Goal: Information Seeking & Learning: Learn about a topic

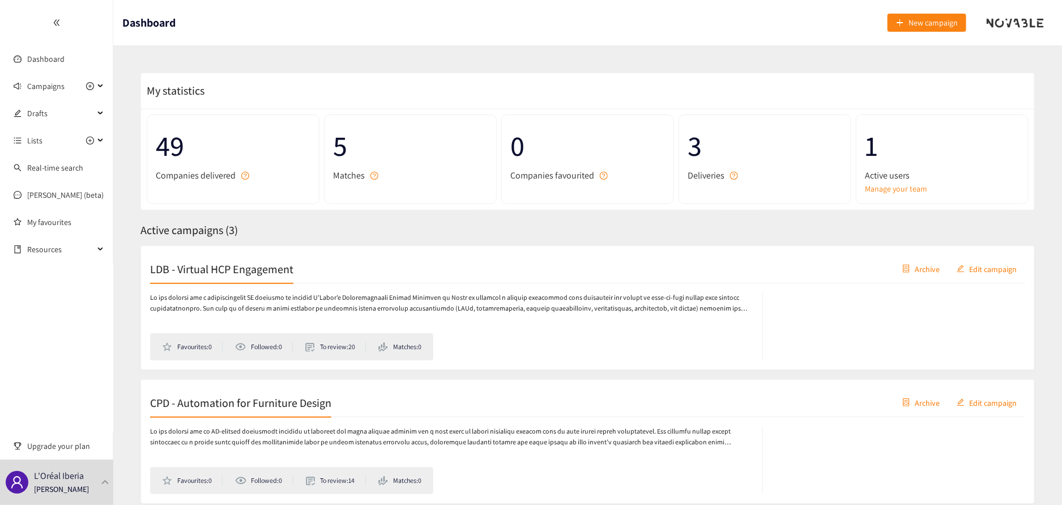
click at [193, 265] on h2 "LDB - Virtual HCP Engagement" at bounding box center [221, 269] width 143 height 16
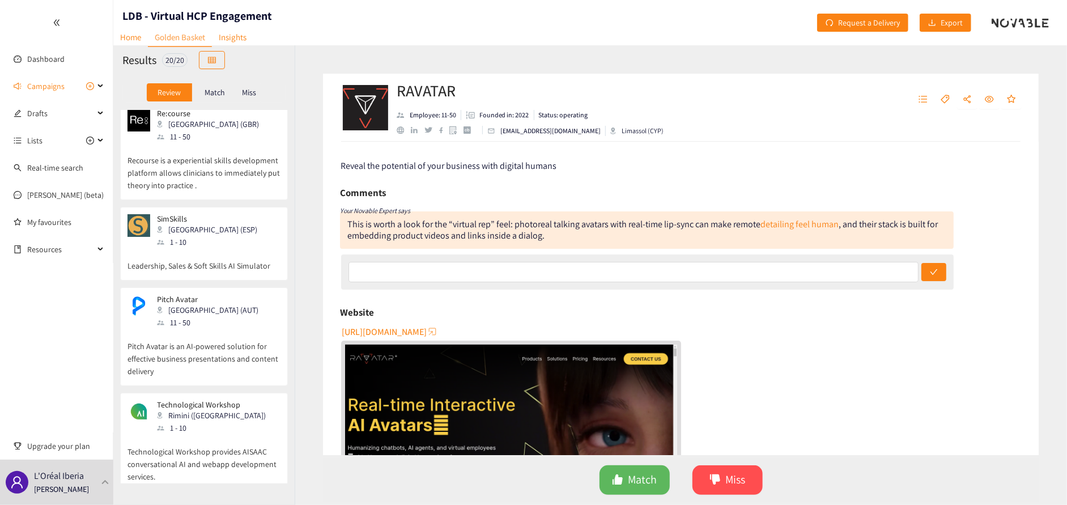
scroll to position [170, 0]
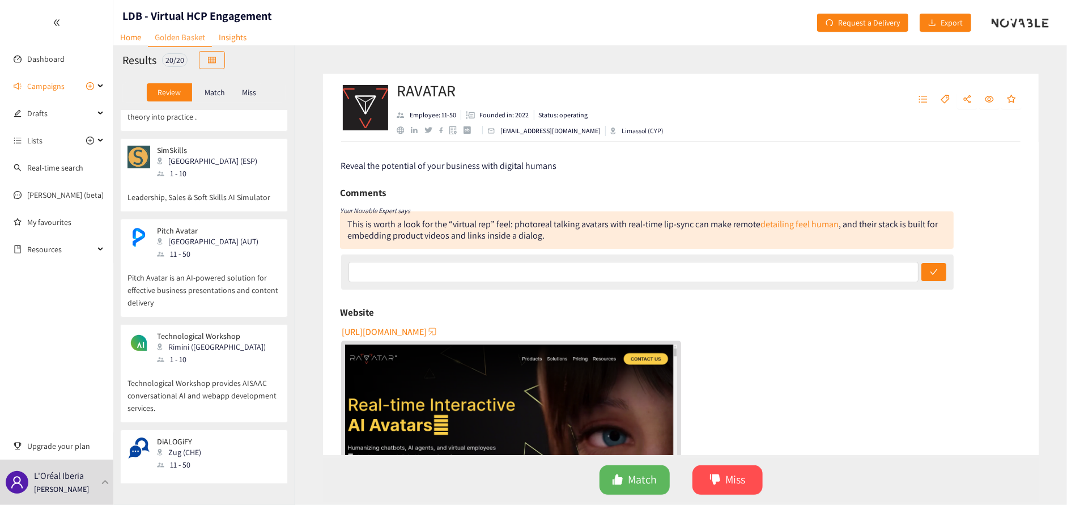
click at [208, 254] on div "11 - 50" at bounding box center [211, 254] width 108 height 12
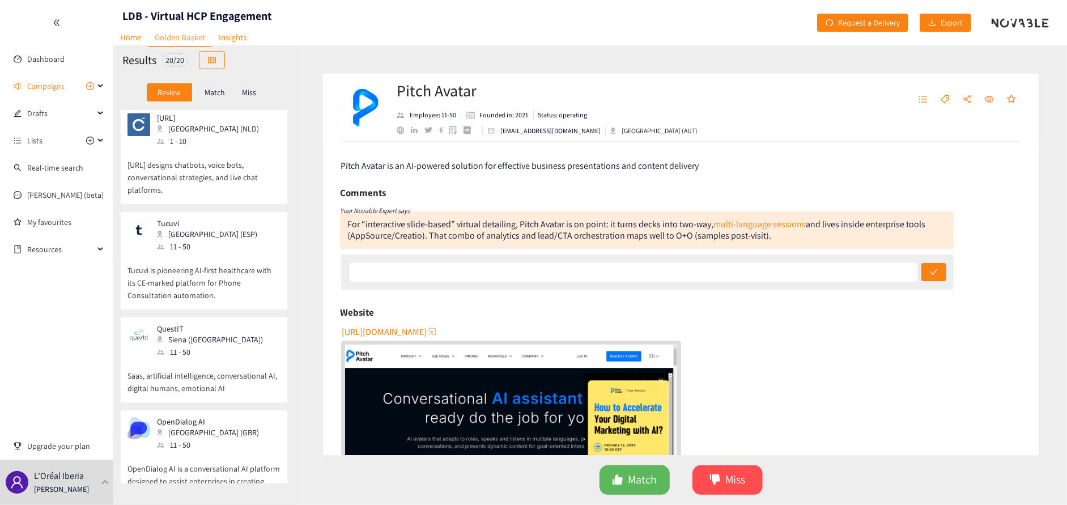
scroll to position [680, 0]
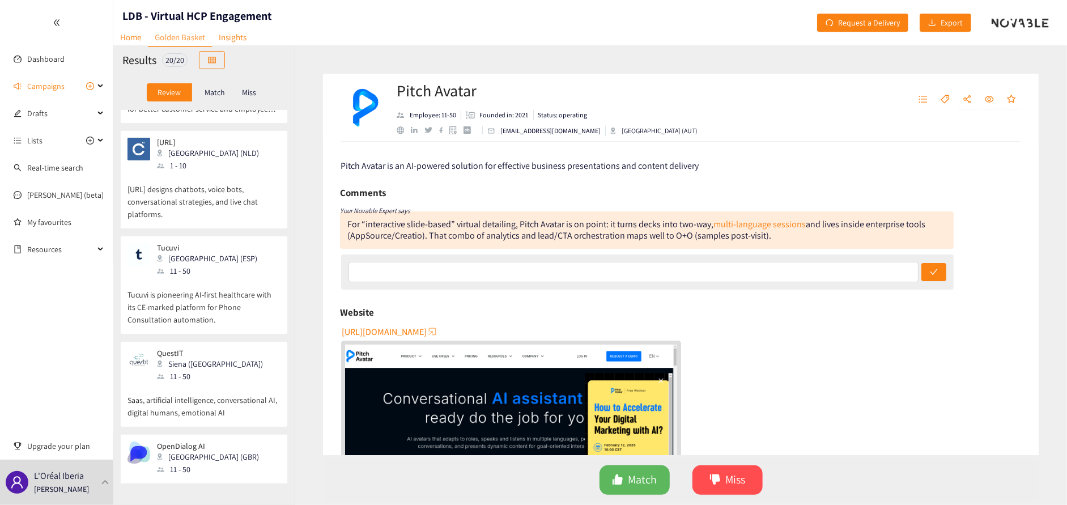
click at [236, 297] on p "Tucuvi is pioneering AI-first healthcare with its CE-marked platform for Phone …" at bounding box center [203, 301] width 153 height 49
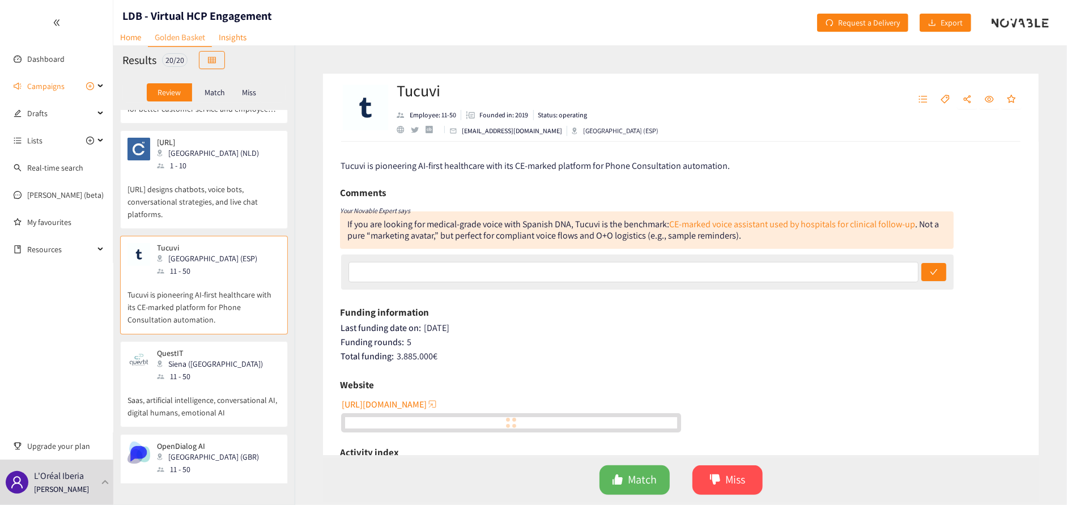
click at [523, 163] on span "Tucuvi is pioneering AI-first healthcare with its CE-marked platform for Phone …" at bounding box center [535, 166] width 389 height 12
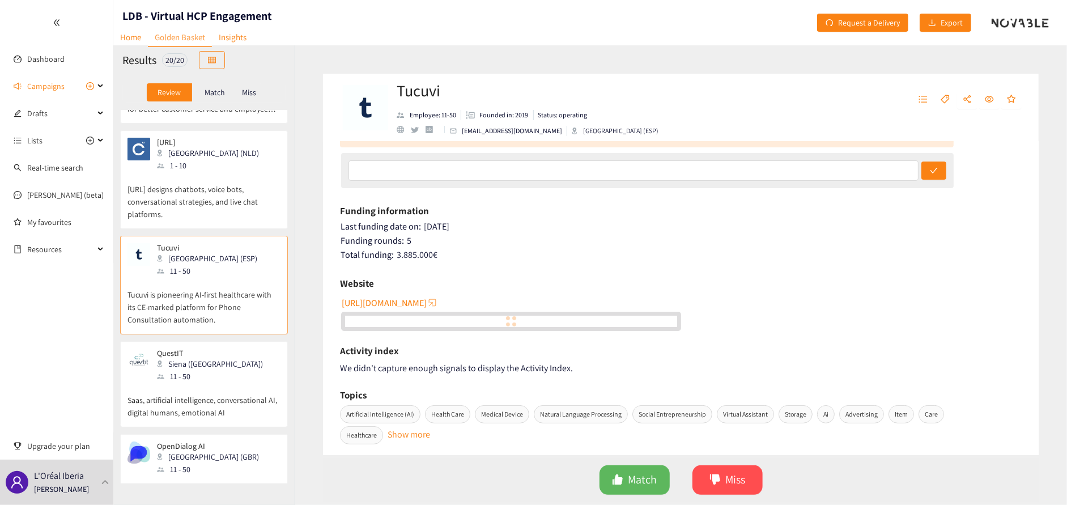
scroll to position [113, 0]
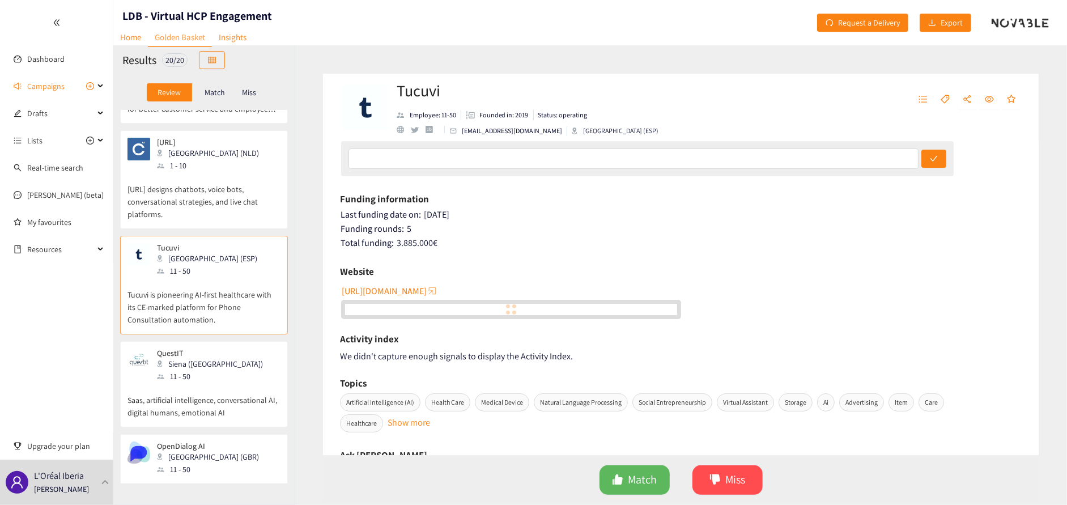
click at [372, 286] on span "[URL][DOMAIN_NAME]" at bounding box center [384, 291] width 85 height 14
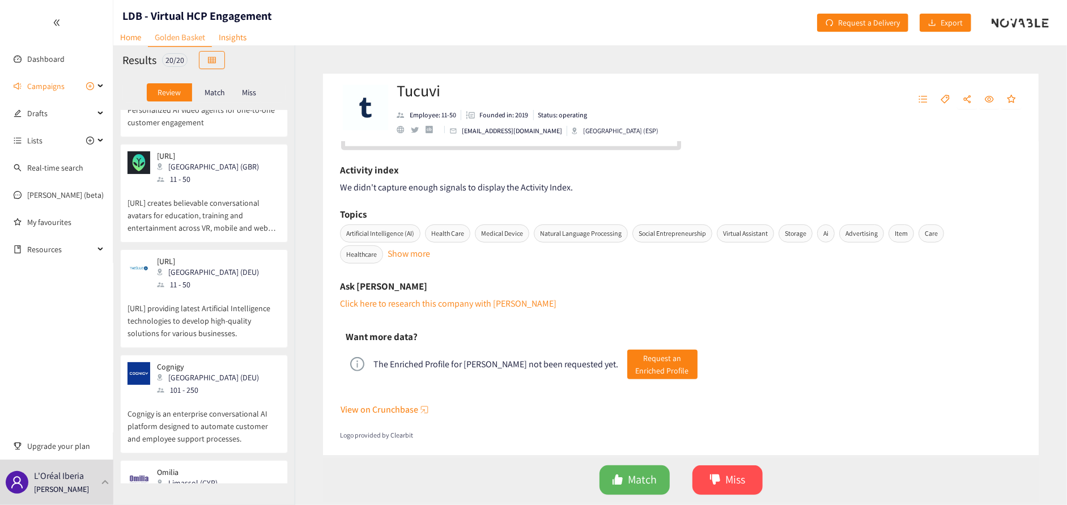
scroll to position [1597, 0]
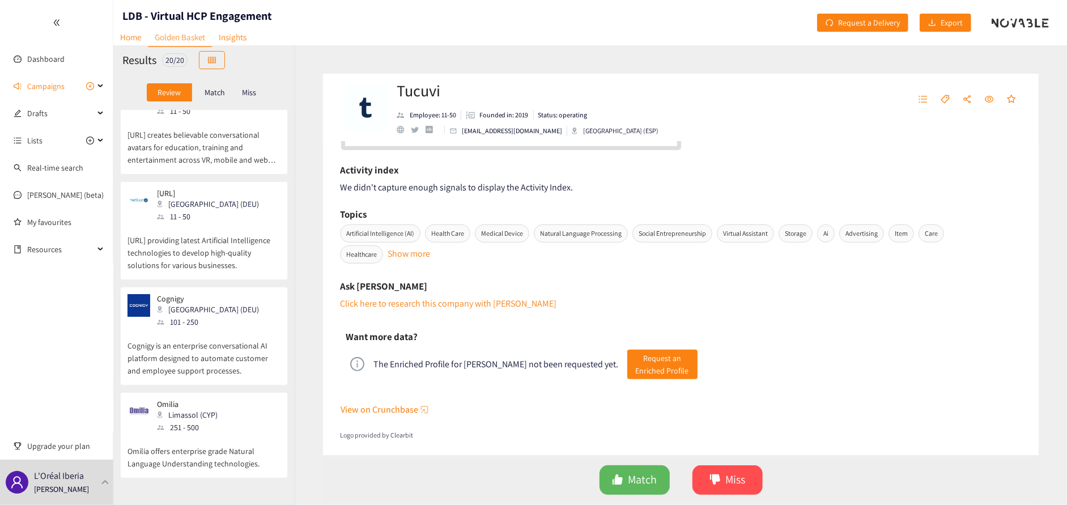
click at [236, 426] on div "Omilia Limassol (CYP) 251 - 500" at bounding box center [203, 416] width 153 height 34
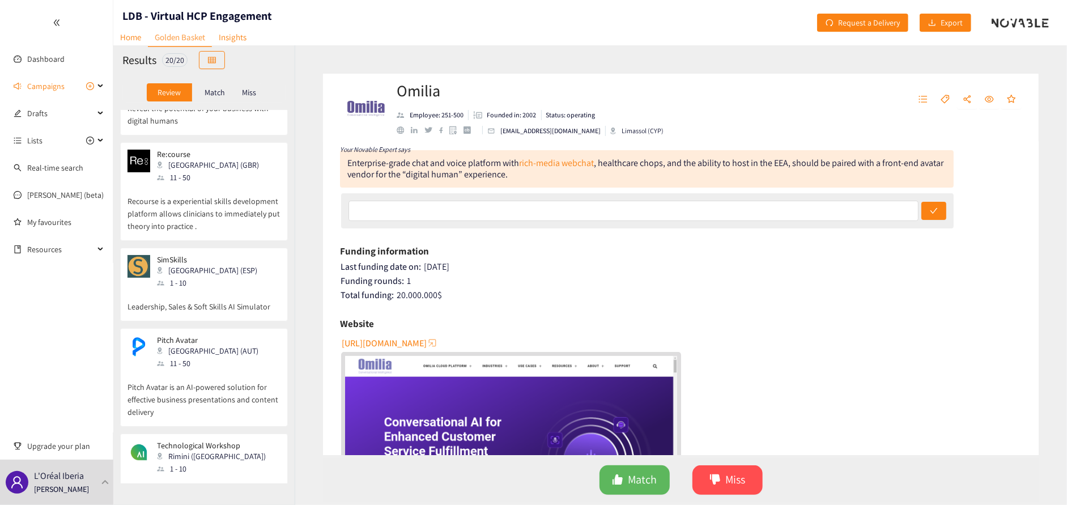
scroll to position [0, 0]
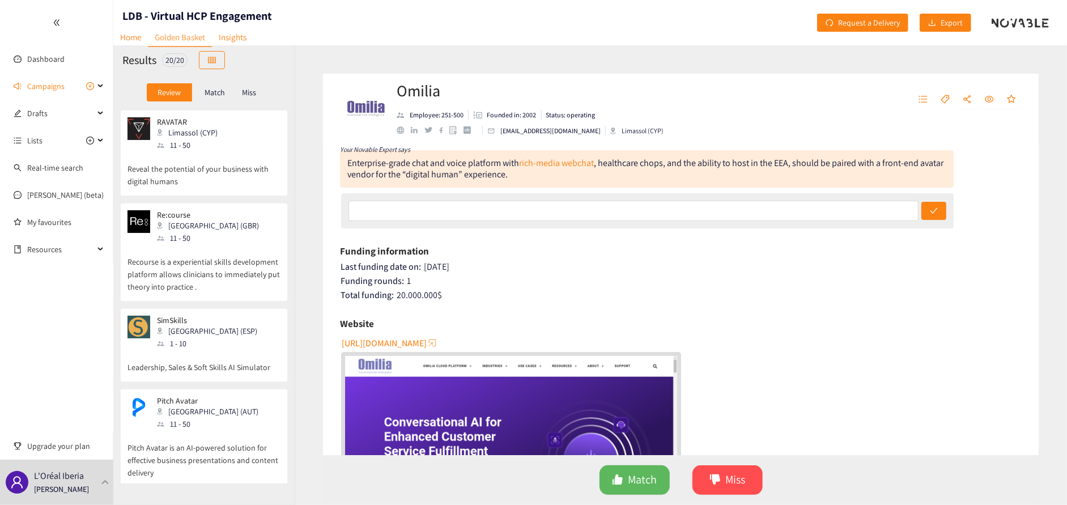
click at [207, 163] on p "Reveal the potential of your business with digital humans" at bounding box center [203, 169] width 153 height 36
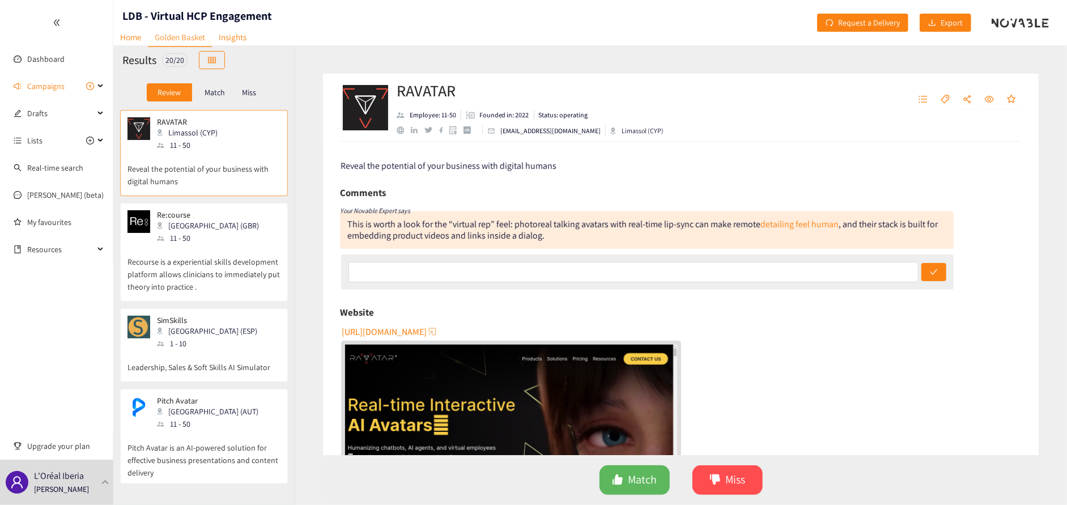
click at [225, 240] on div "11 - 50" at bounding box center [211, 238] width 109 height 12
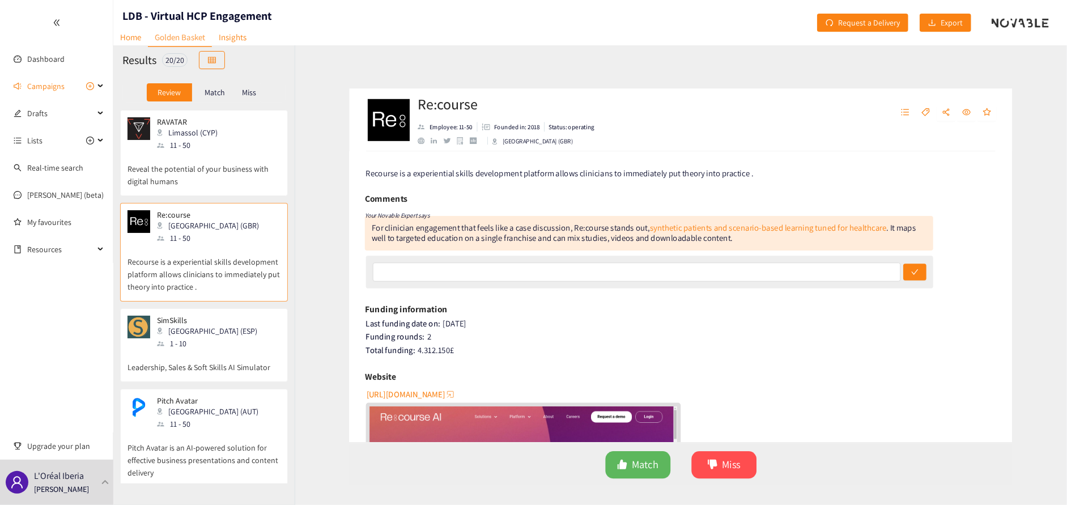
scroll to position [57, 0]
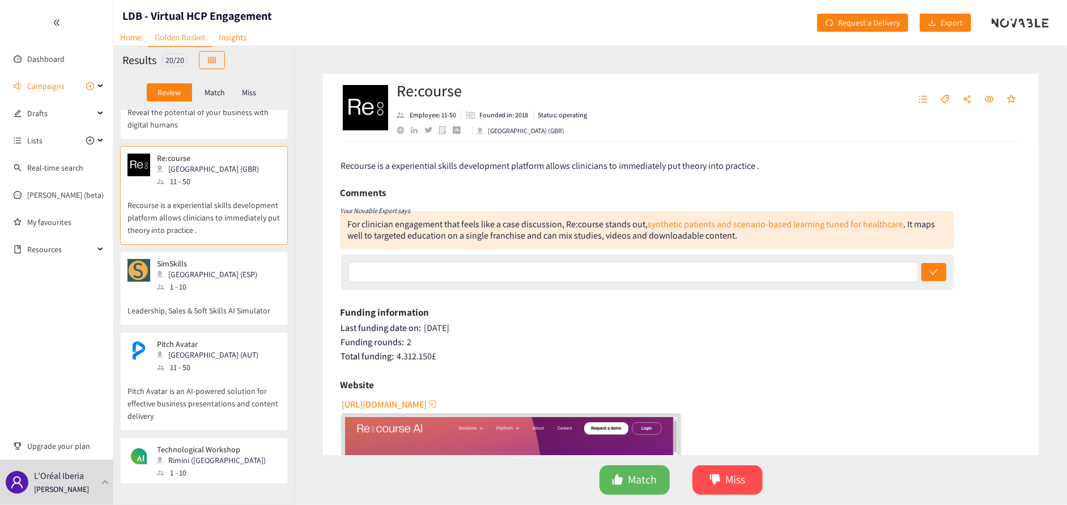
click at [222, 287] on div "SimSkills Madrid (ESP) 1 - 10" at bounding box center [203, 276] width 153 height 34
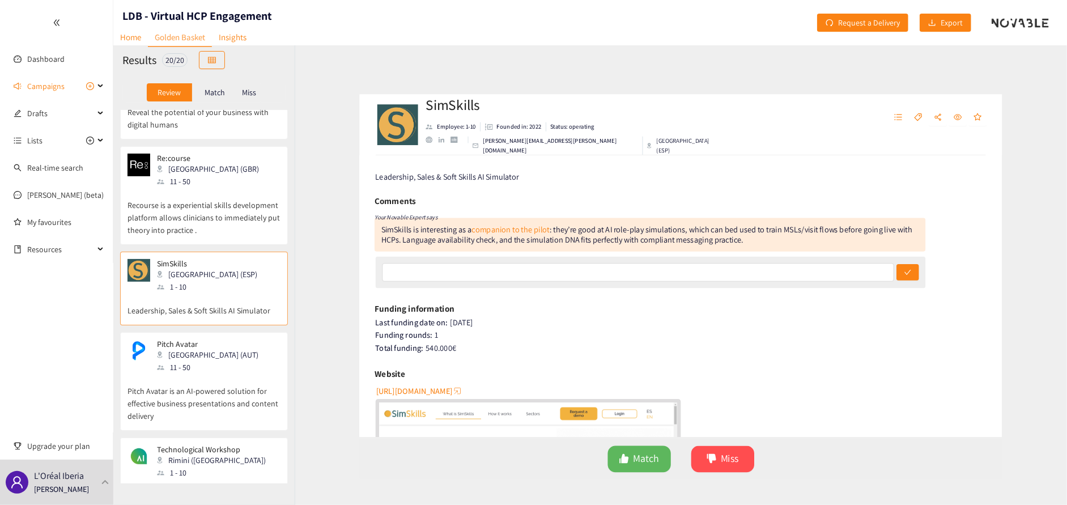
scroll to position [113, 0]
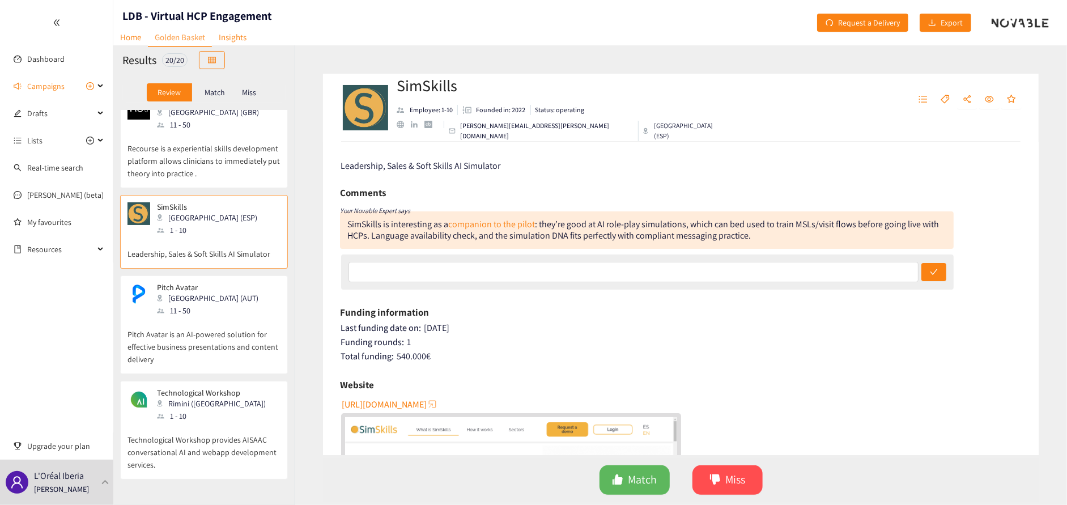
click at [220, 325] on p "Pitch Avatar is an AI-powered solution for effective business presentations and…" at bounding box center [203, 341] width 153 height 49
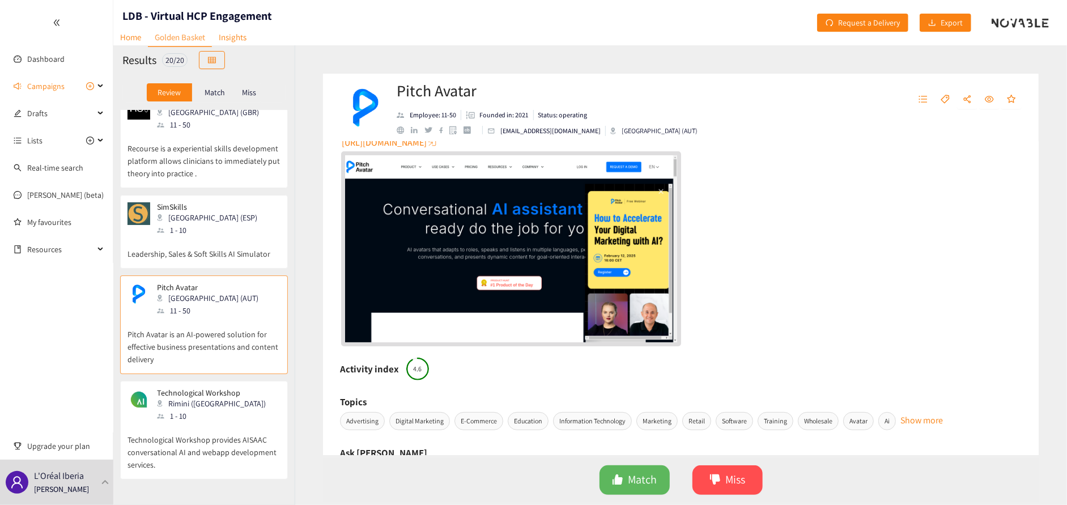
scroll to position [170, 0]
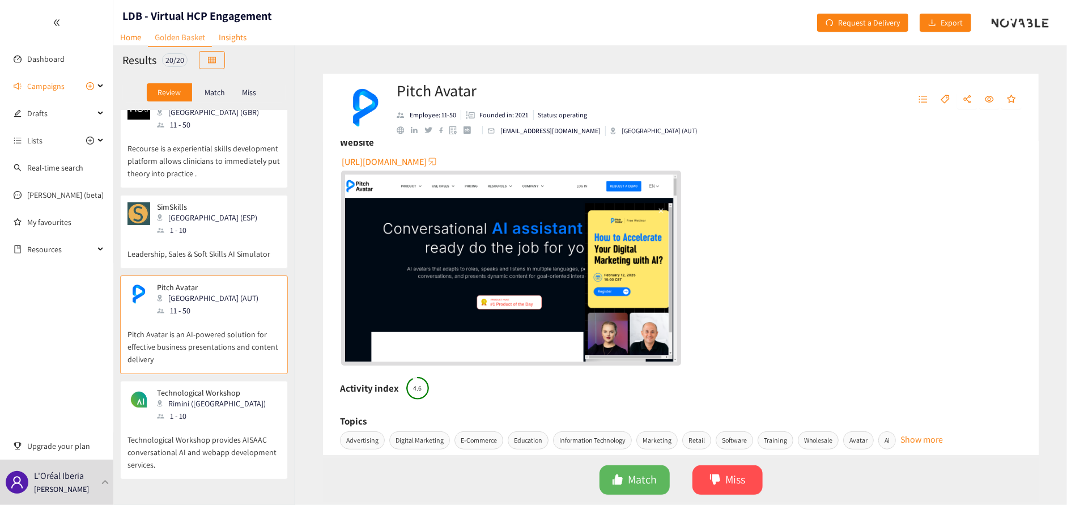
click at [424, 160] on span "[URL][DOMAIN_NAME]" at bounding box center [384, 162] width 85 height 14
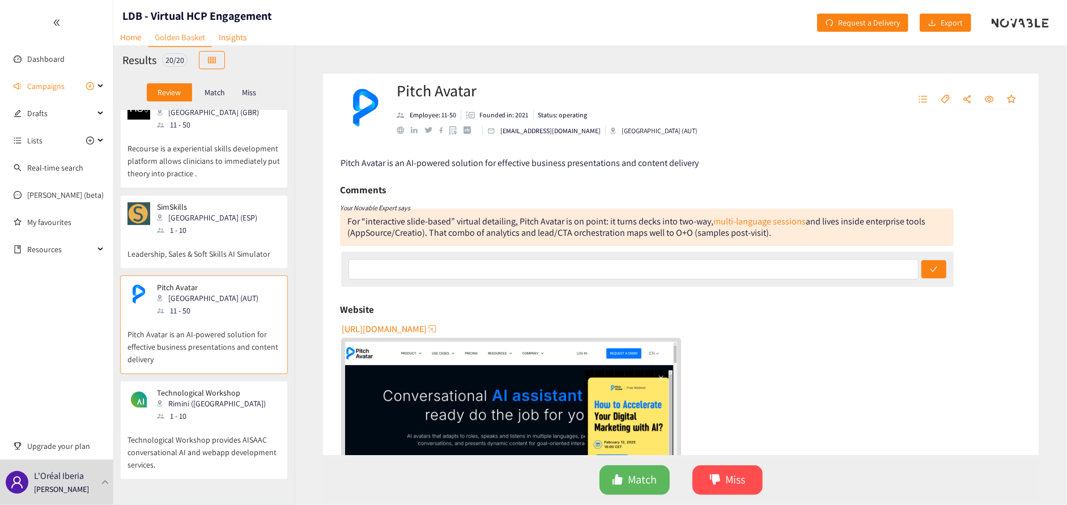
scroll to position [0, 0]
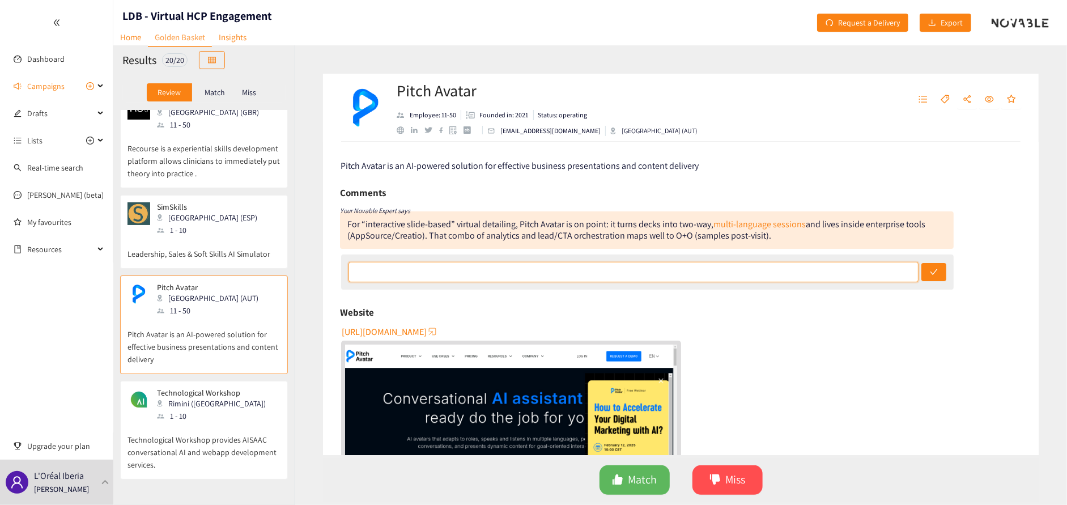
click at [407, 271] on input "text" at bounding box center [633, 272] width 570 height 20
click at [390, 271] on input "text" at bounding box center [633, 272] width 570 height 20
type input "no medical/ healthcare usecase"
click at [921, 263] on button "submit" at bounding box center [933, 272] width 25 height 18
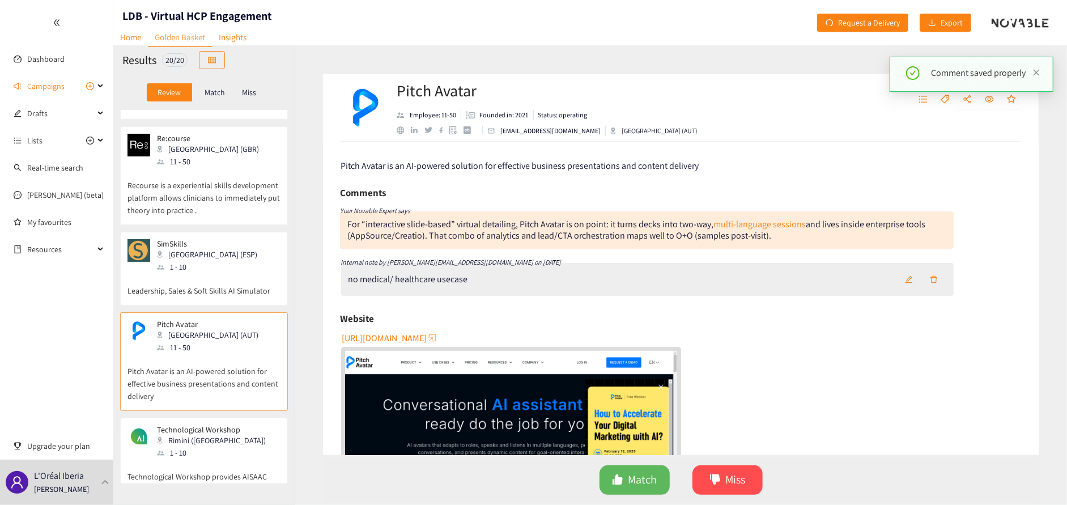
scroll to position [57, 0]
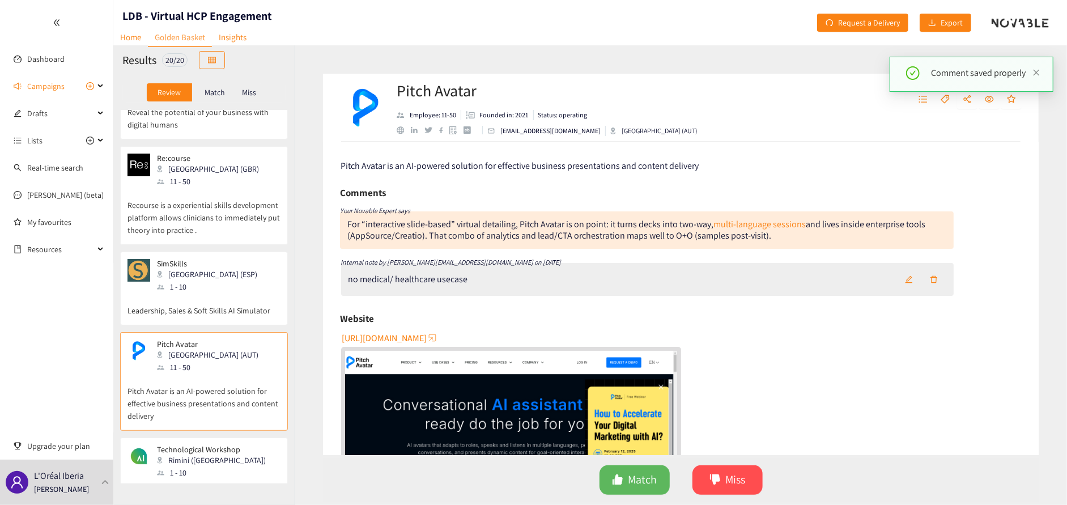
click at [216, 288] on div "SimSkills Madrid (ESP) 1 - 10" at bounding box center [203, 276] width 153 height 34
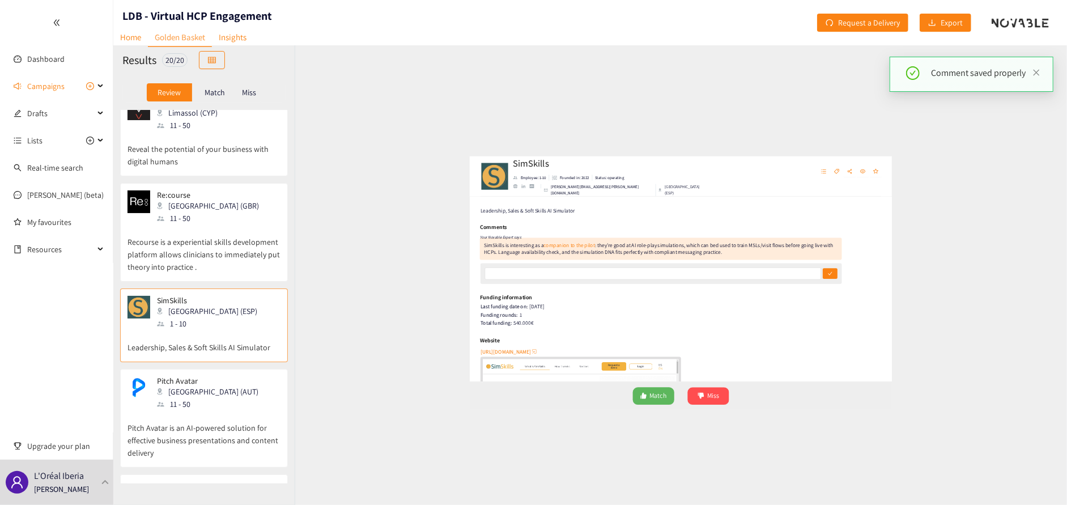
scroll to position [0, 0]
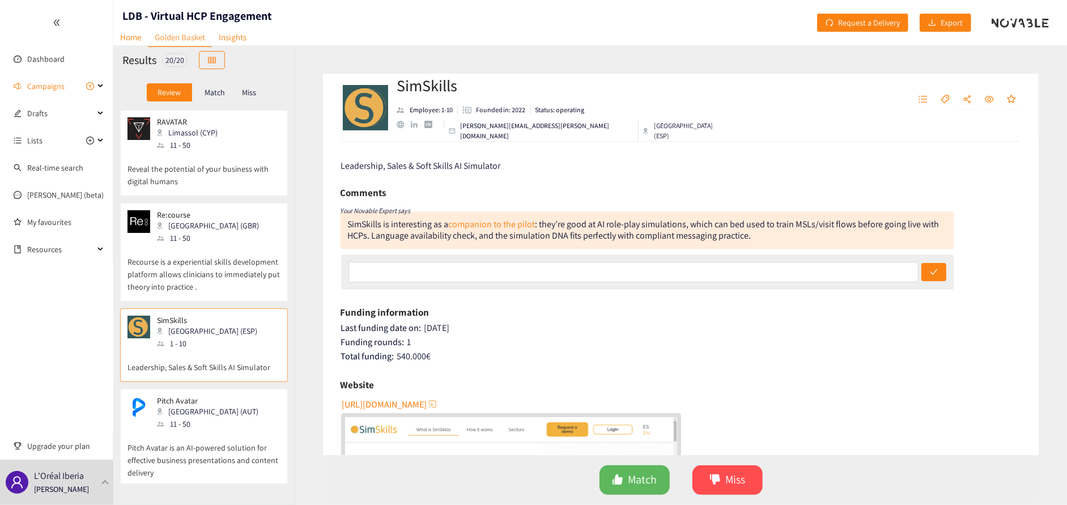
click at [199, 240] on div "11 - 50" at bounding box center [211, 238] width 109 height 12
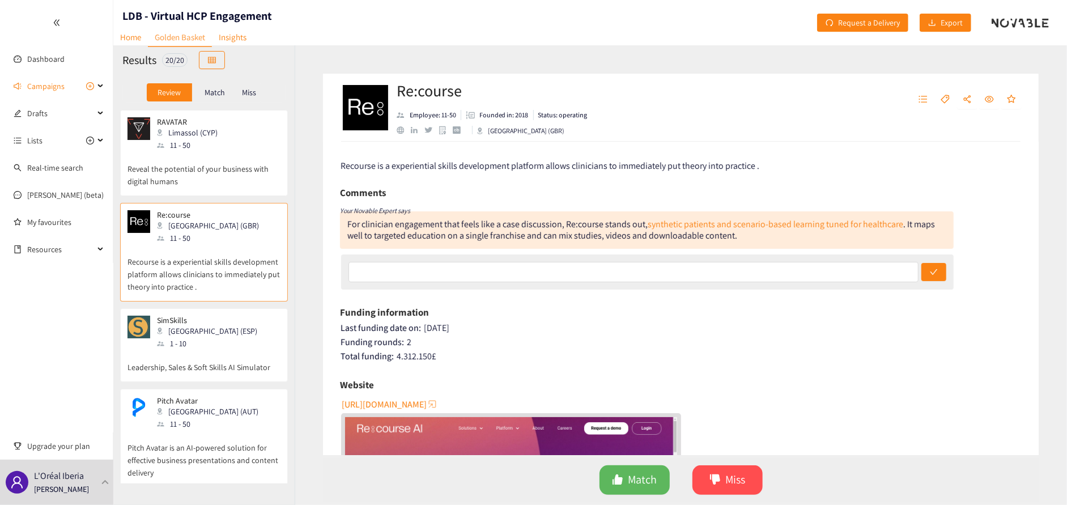
click at [211, 157] on p "Reveal the potential of your business with digital humans" at bounding box center [203, 169] width 153 height 36
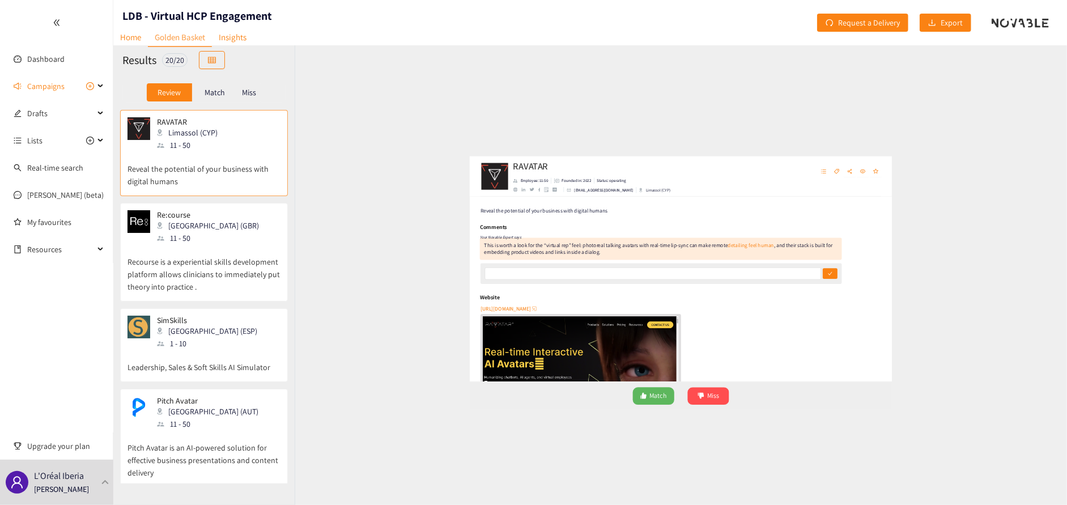
click at [209, 236] on div "11 - 50" at bounding box center [211, 238] width 109 height 12
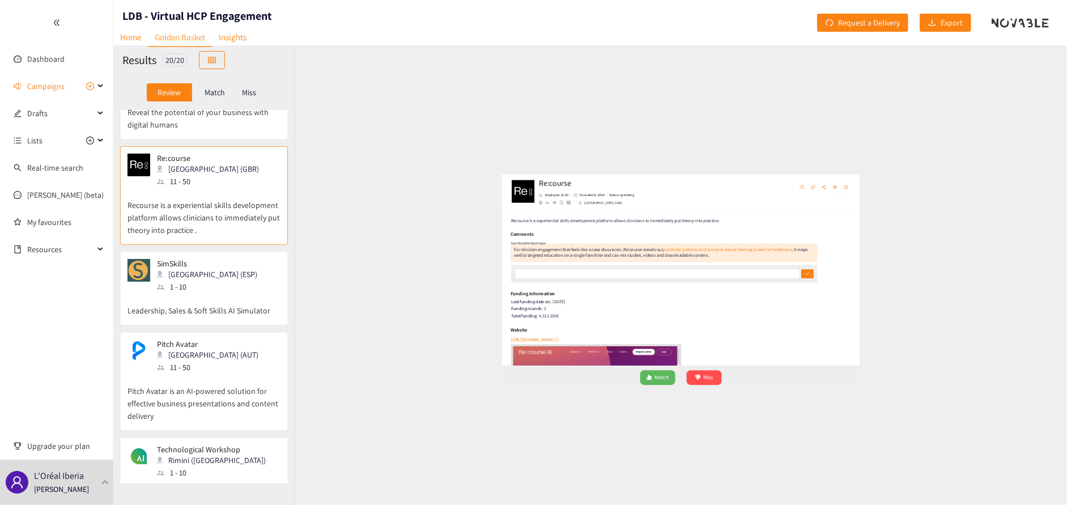
scroll to position [113, 0]
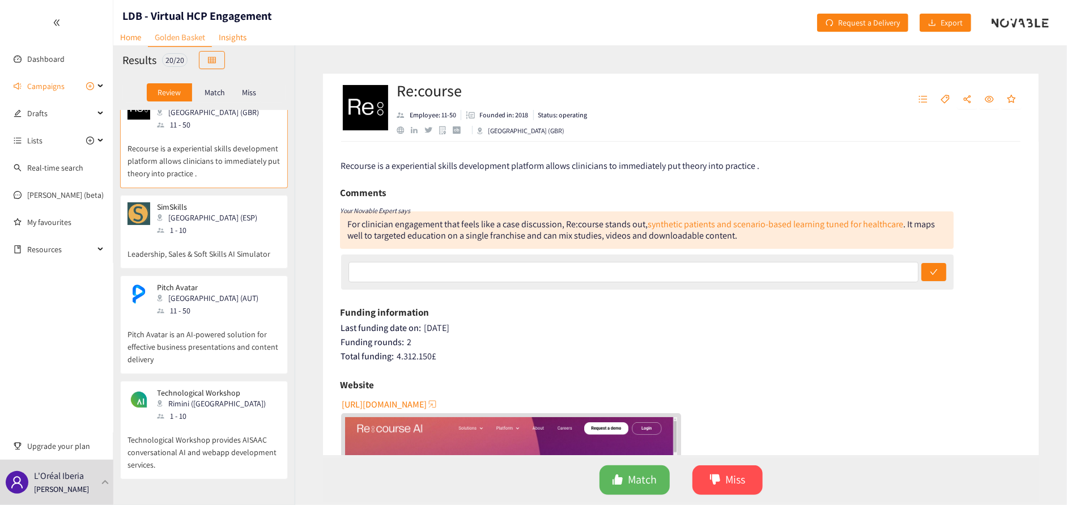
click at [209, 236] on p "Leadership, Sales & Soft Skills AI Simulator" at bounding box center [203, 248] width 153 height 24
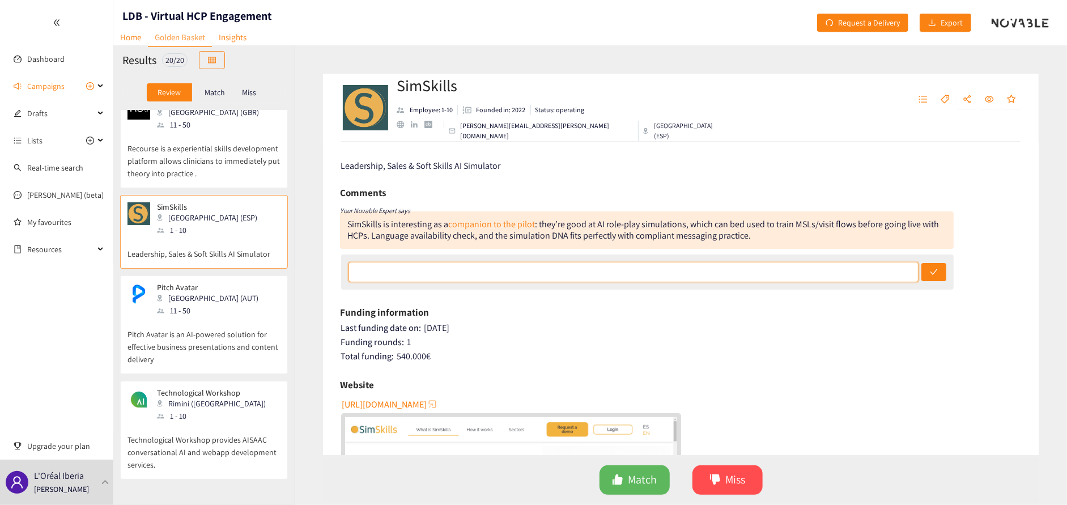
click at [396, 279] on input "text" at bounding box center [633, 272] width 570 height 20
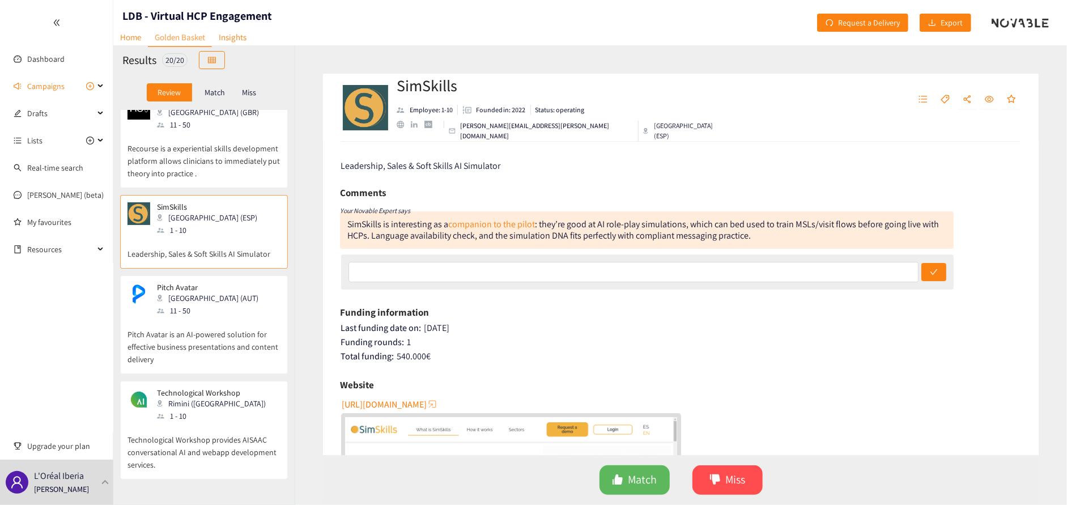
click at [447, 203] on div "Your Novable Expert says" at bounding box center [646, 210] width 613 height 14
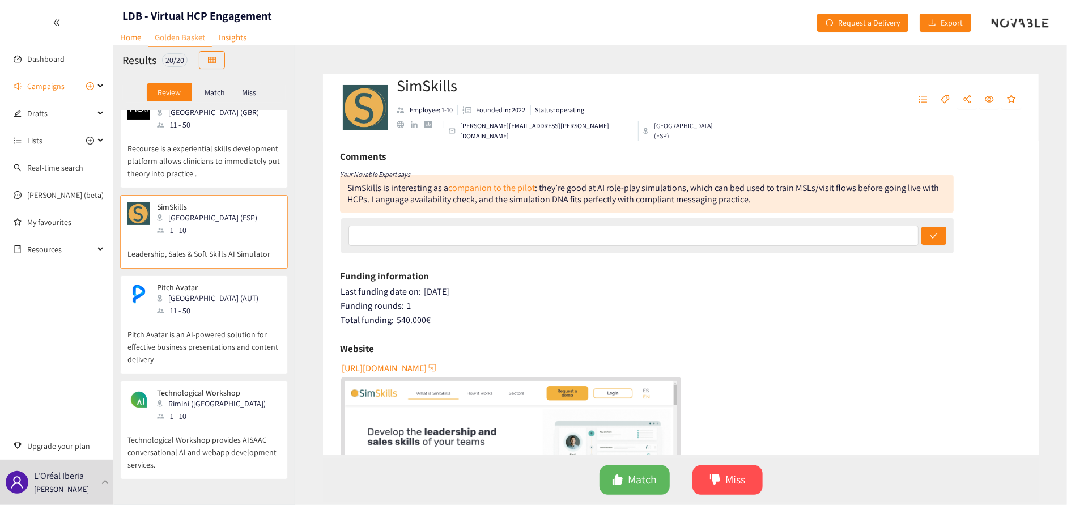
scroll to position [57, 0]
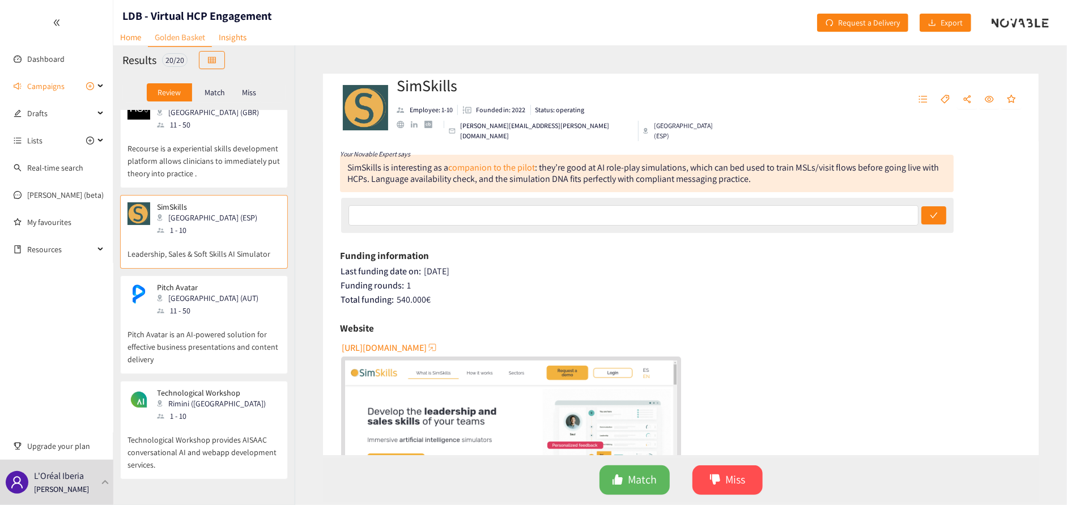
click at [422, 346] on span "[URL][DOMAIN_NAME]" at bounding box center [384, 347] width 85 height 14
